Goal: Task Accomplishment & Management: Manage account settings

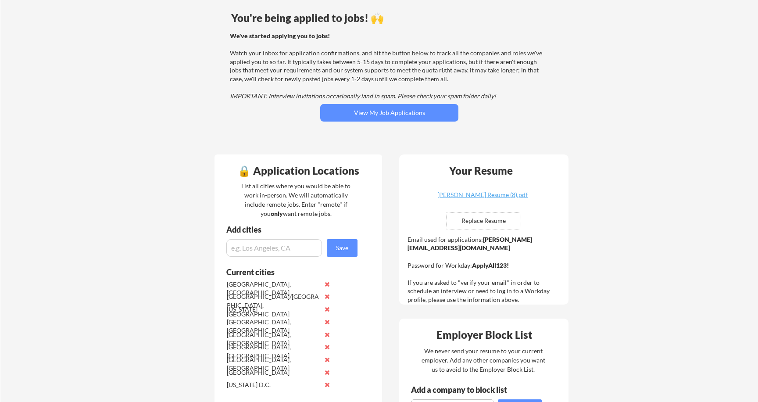
scroll to position [72, 0]
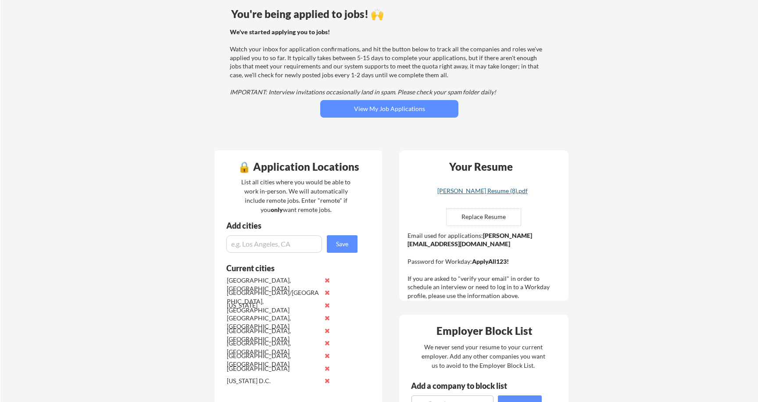
click at [486, 192] on div "[PERSON_NAME] Resume (8).pdf" at bounding box center [482, 191] width 104 height 6
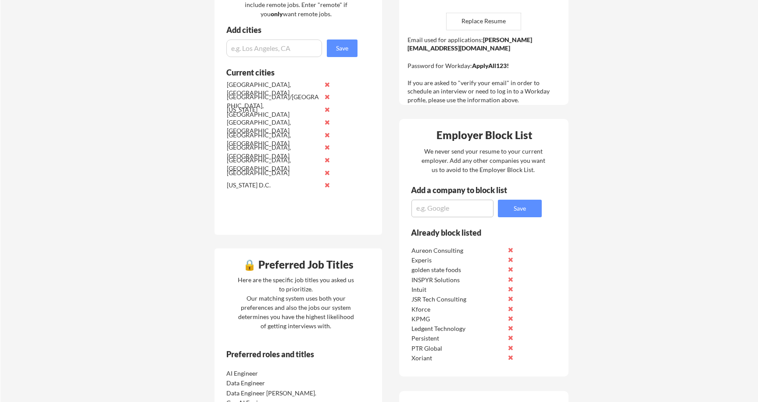
scroll to position [0, 0]
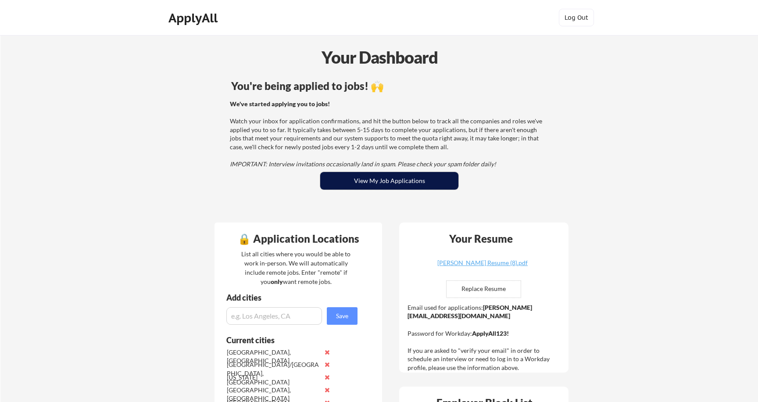
click at [379, 180] on button "View My Job Applications" at bounding box center [389, 181] width 138 height 18
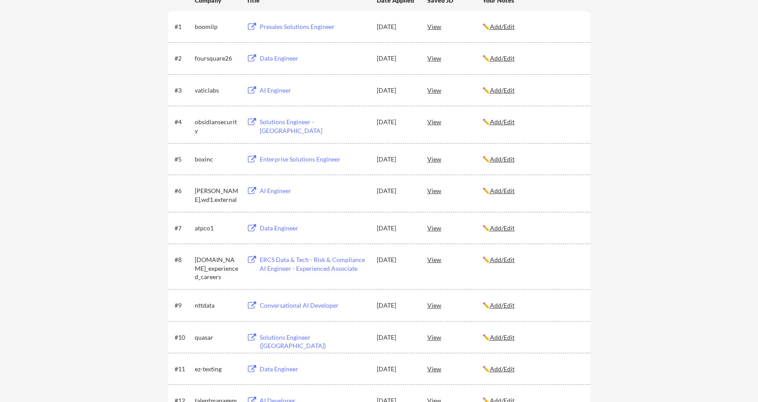
scroll to position [161, 0]
click at [502, 229] on u "Add/Edit" at bounding box center [502, 227] width 25 height 7
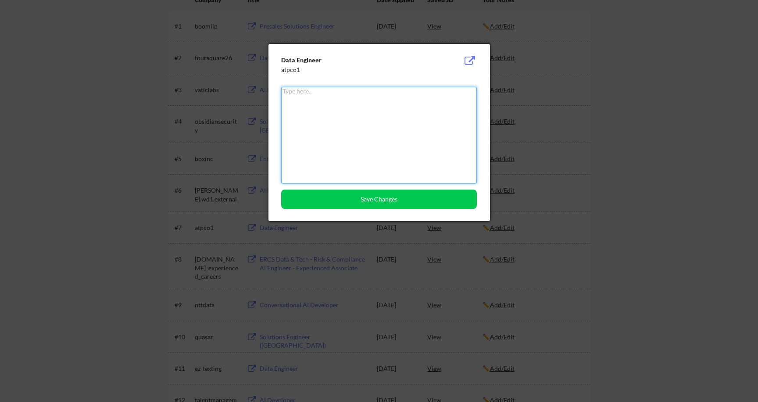
click at [507, 79] on div at bounding box center [379, 201] width 758 height 402
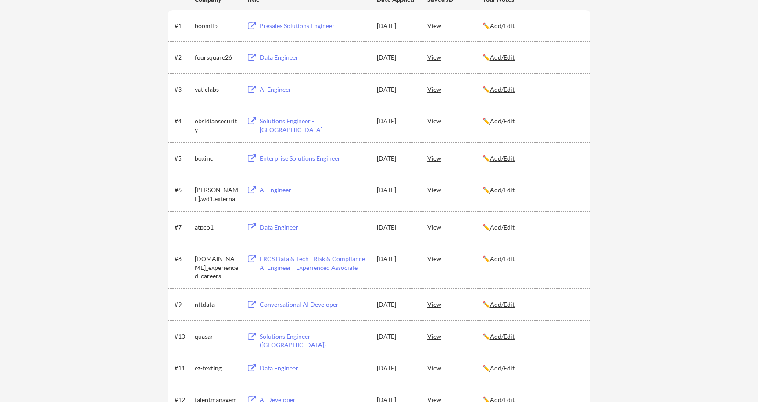
scroll to position [299, 0]
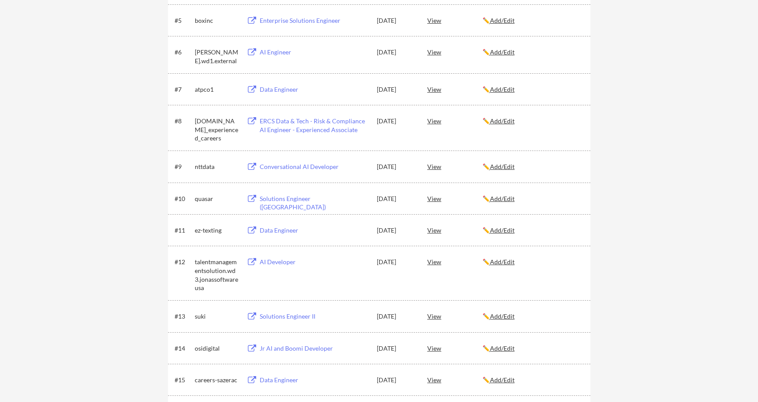
click at [289, 167] on div "Conversational AI Developer" at bounding box center [314, 166] width 109 height 9
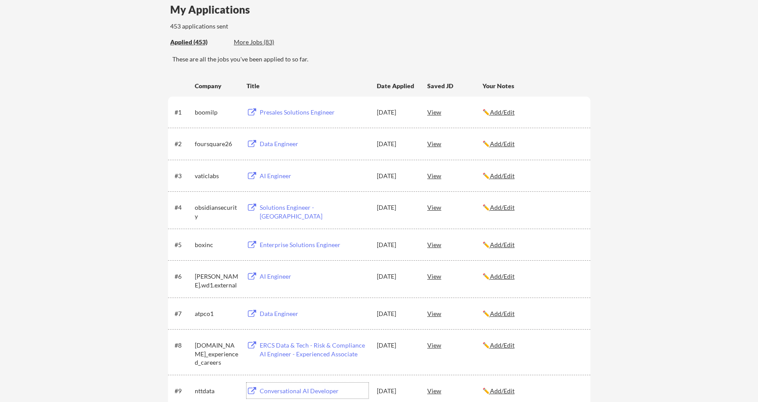
scroll to position [66, 0]
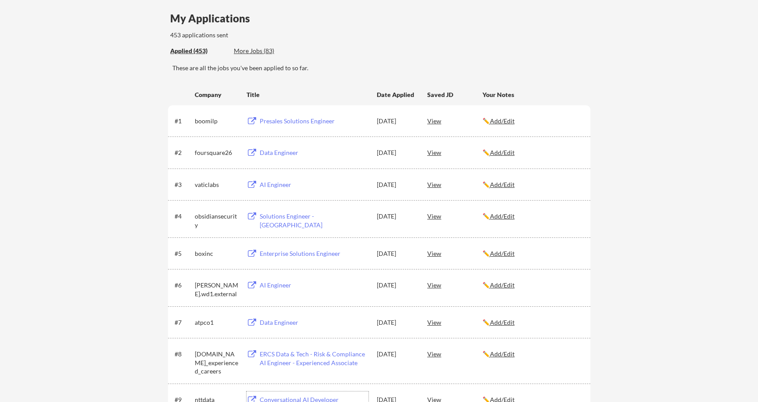
click at [282, 285] on div "AI Engineer" at bounding box center [314, 285] width 109 height 9
click at [303, 218] on div "Solutions Engineer - Bay Area" at bounding box center [314, 220] width 109 height 17
click at [282, 152] on div "Data Engineer" at bounding box center [314, 152] width 109 height 9
